Goal: Use online tool/utility

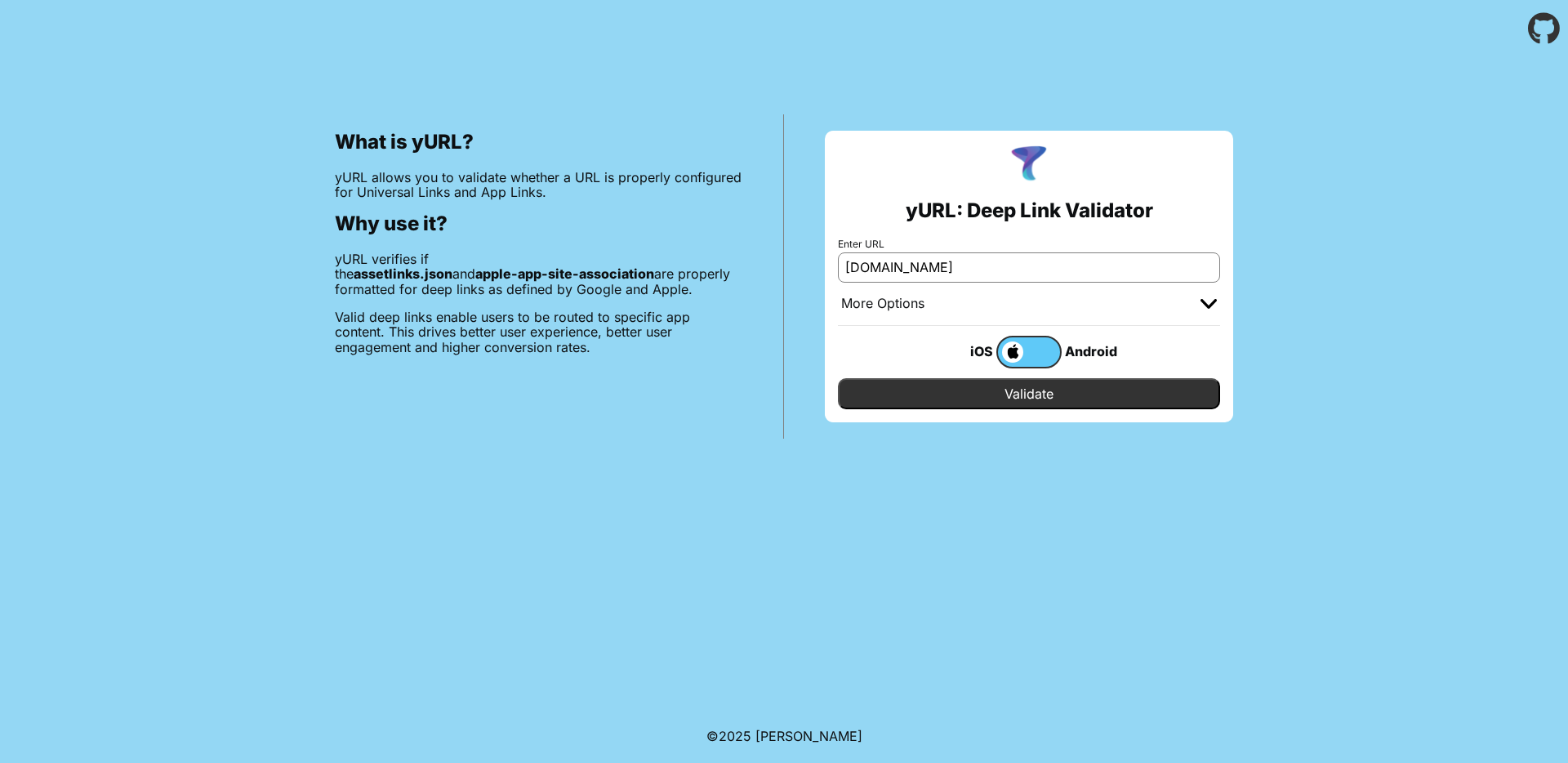
type input "[DOMAIN_NAME]"
click at [838, 379] on input "Validate" at bounding box center [1028, 394] width 382 height 31
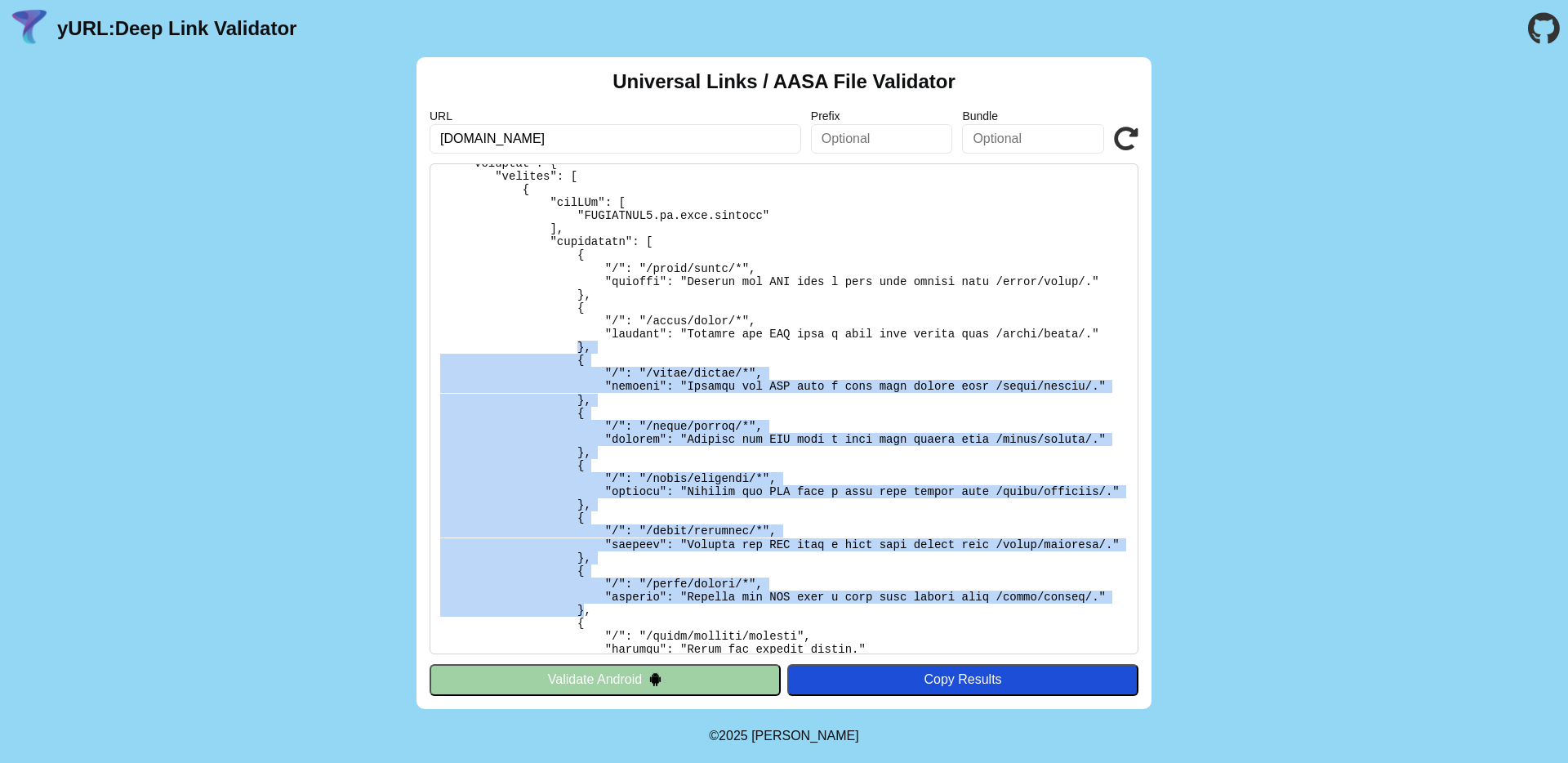
scroll to position [130, 0]
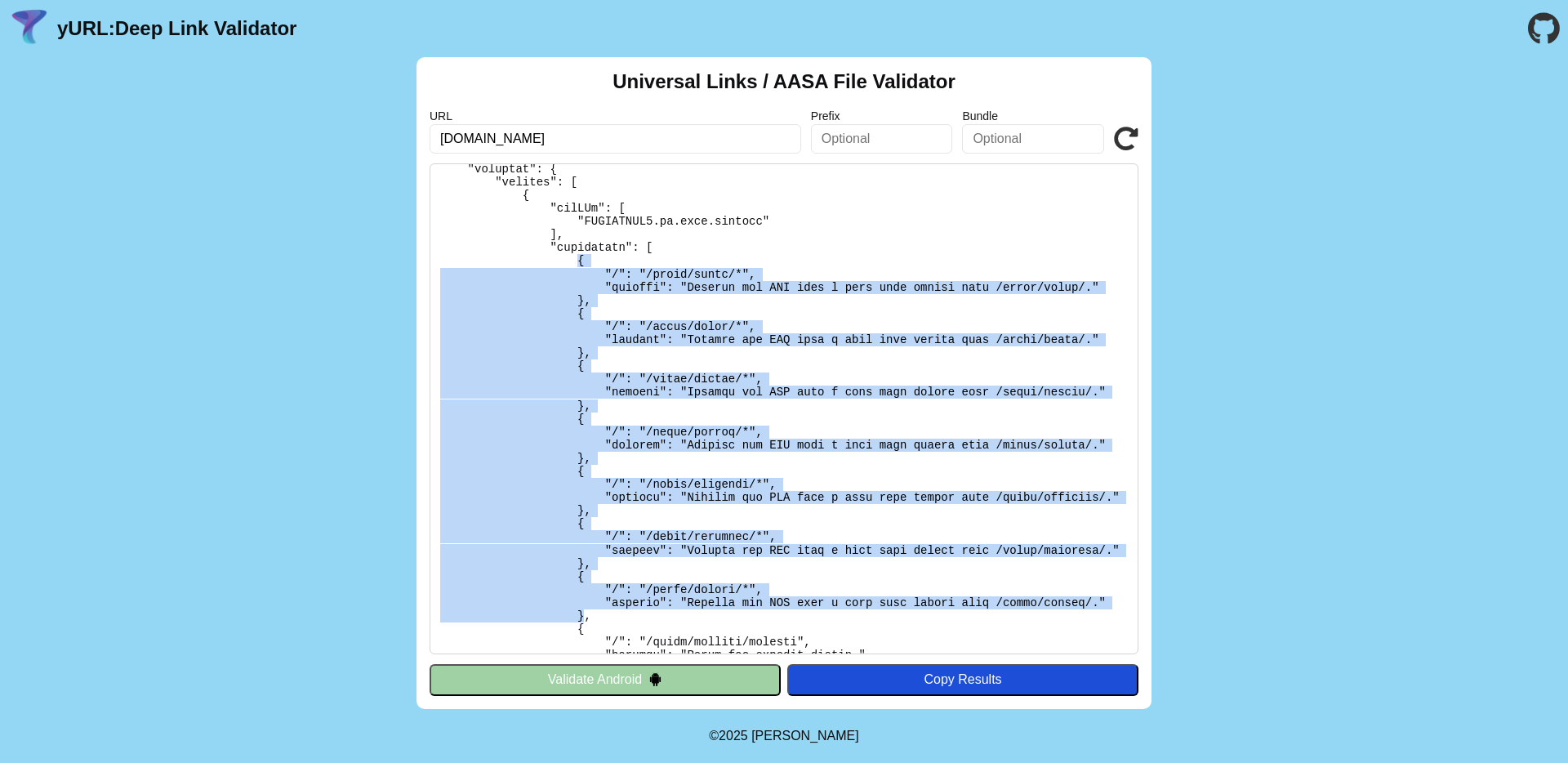
drag, startPoint x: 583, startPoint y: 504, endPoint x: 580, endPoint y: 259, distance: 245.0
click at [580, 259] on pre at bounding box center [784, 408] width 708 height 491
copy pre "{ "/": "/links/users/*", "comment": "Matches any URL with a path that starts wi…"
